Goal: Check status

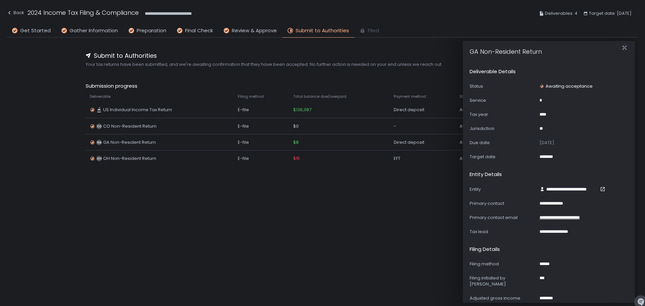
scroll to position [268, 0]
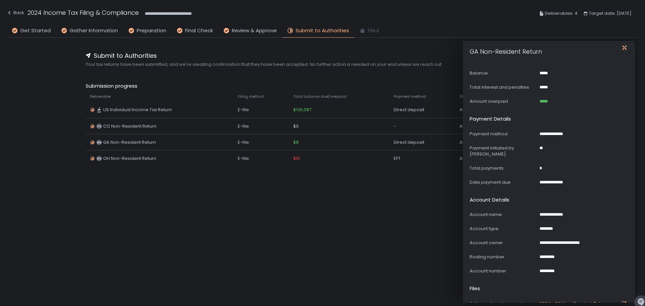
click at [625, 47] on icon "button" at bounding box center [625, 47] width 7 height 7
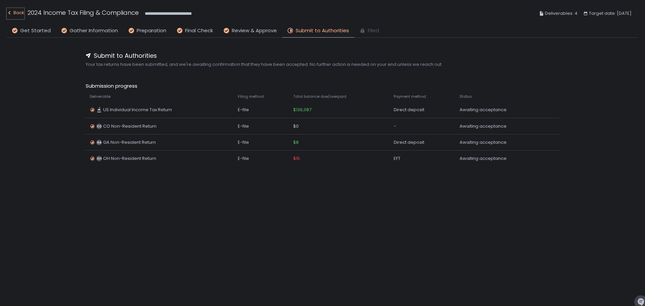
click at [16, 10] on div "Back" at bounding box center [15, 13] width 17 height 8
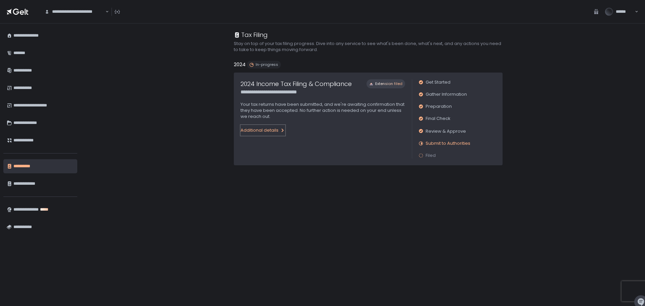
click at [273, 134] on button "Additional details" at bounding box center [263, 130] width 45 height 11
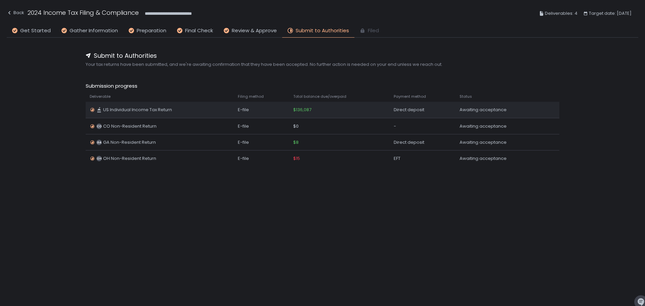
click at [103, 109] on div "US Individual Income Tax Return" at bounding box center [131, 110] width 82 height 6
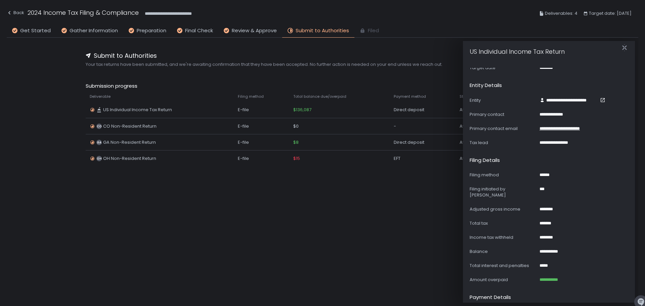
scroll to position [101, 0]
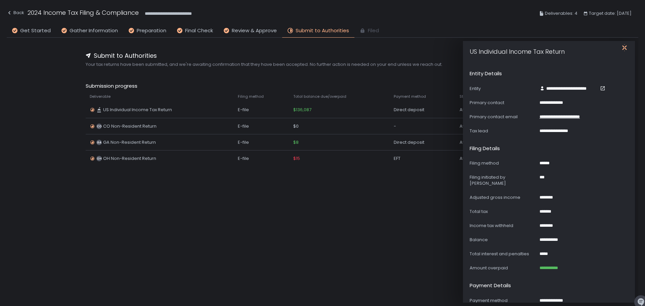
click at [623, 47] on icon "button" at bounding box center [625, 47] width 7 height 7
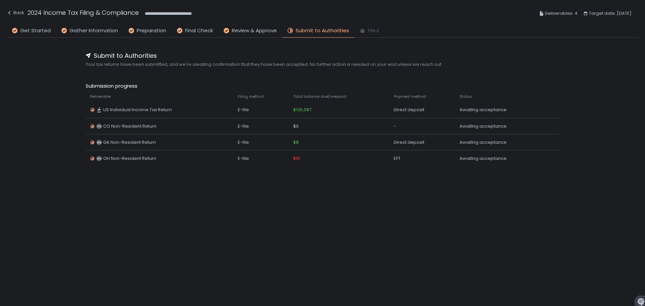
drag, startPoint x: 173, startPoint y: 219, endPoint x: 92, endPoint y: 90, distance: 151.9
click at [172, 219] on div "**********" at bounding box center [323, 162] width 632 height 249
click at [13, 14] on div "Back" at bounding box center [15, 13] width 17 height 8
